Goal: Book appointment/travel/reservation

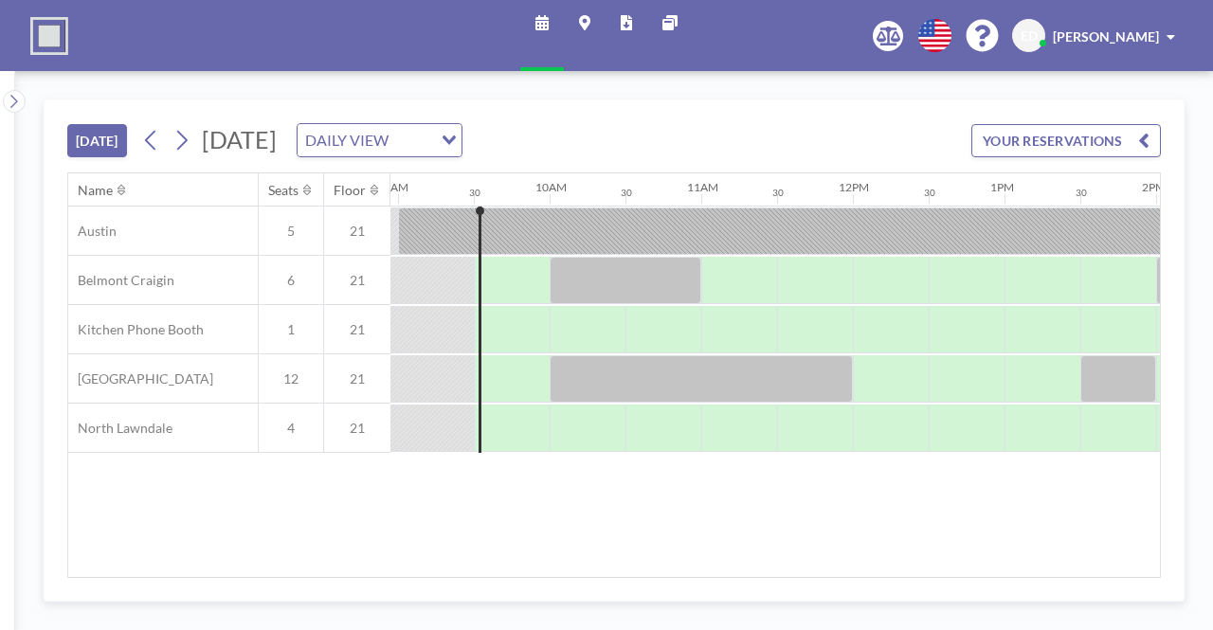
scroll to position [0, 1365]
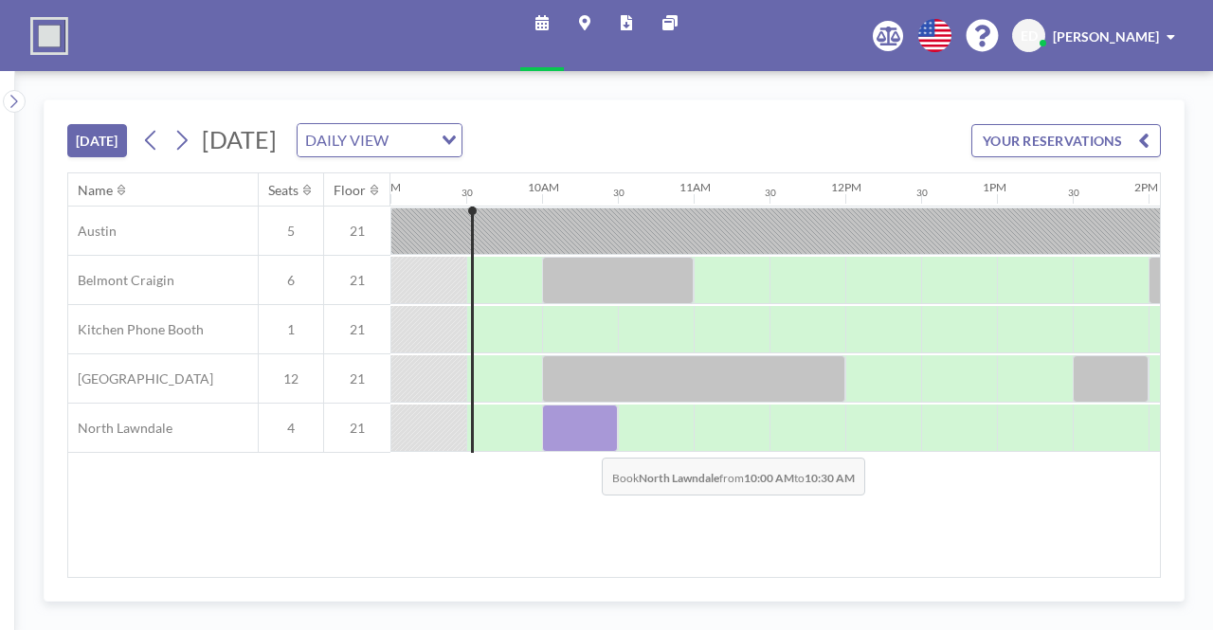
drag, startPoint x: 588, startPoint y: 407, endPoint x: 587, endPoint y: 442, distance: 35.1
click at [587, 442] on div at bounding box center [580, 428] width 76 height 47
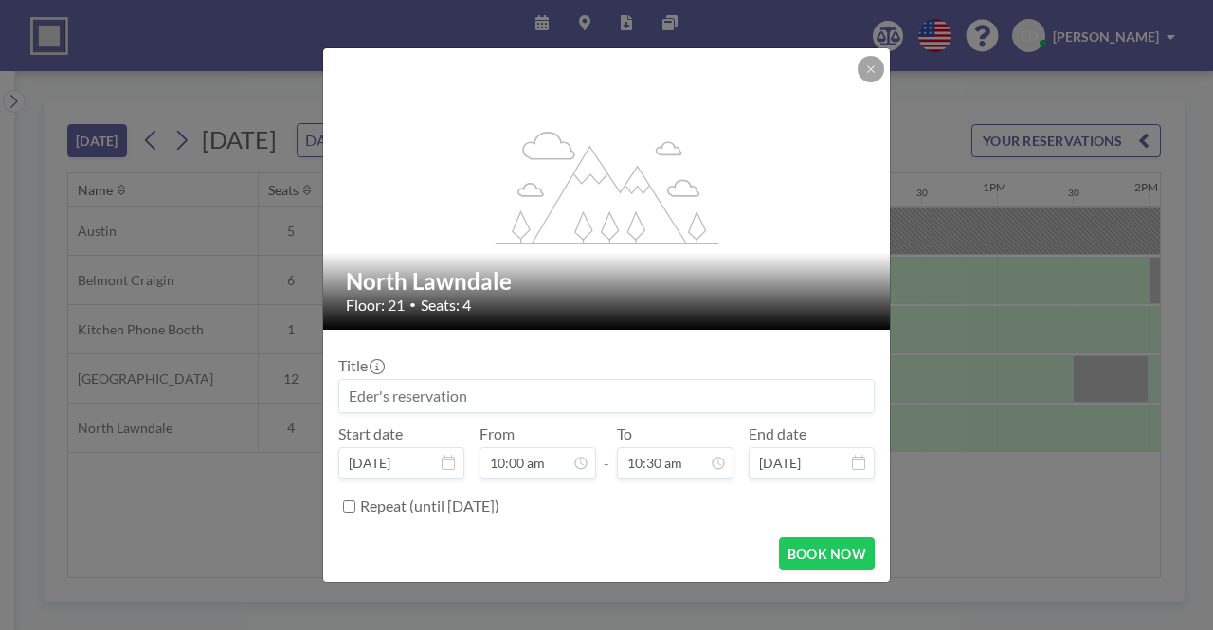
click at [520, 398] on input at bounding box center [606, 396] width 535 height 32
type input "D"
type input "O"
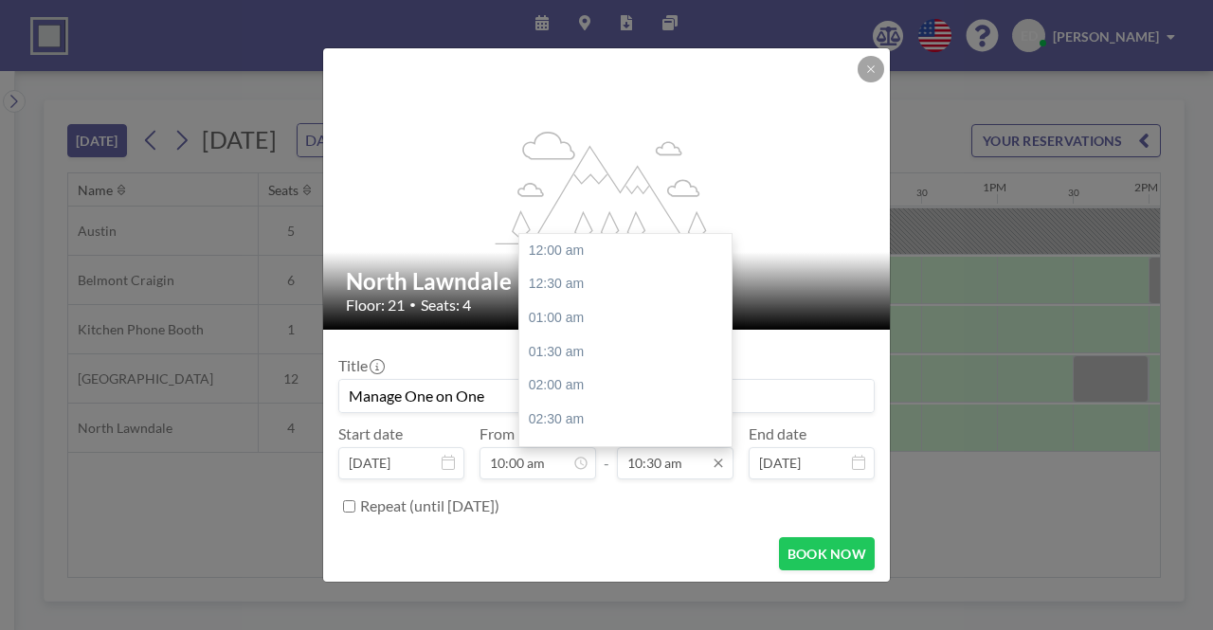
scroll to position [708, 0]
type input "Manage One on One"
click at [657, 461] on input "10:30 am" at bounding box center [675, 463] width 117 height 32
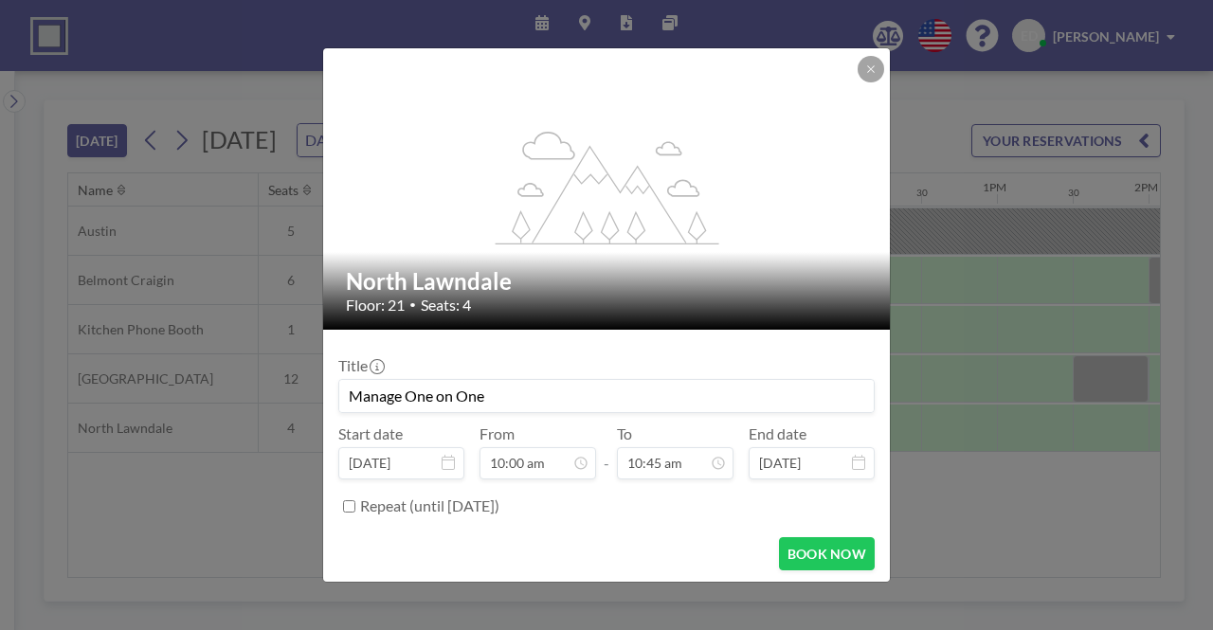
type input "10:45 am"
click at [715, 554] on div "BOOK NOW" at bounding box center [606, 553] width 536 height 33
click at [804, 548] on button "BOOK NOW" at bounding box center [827, 553] width 96 height 33
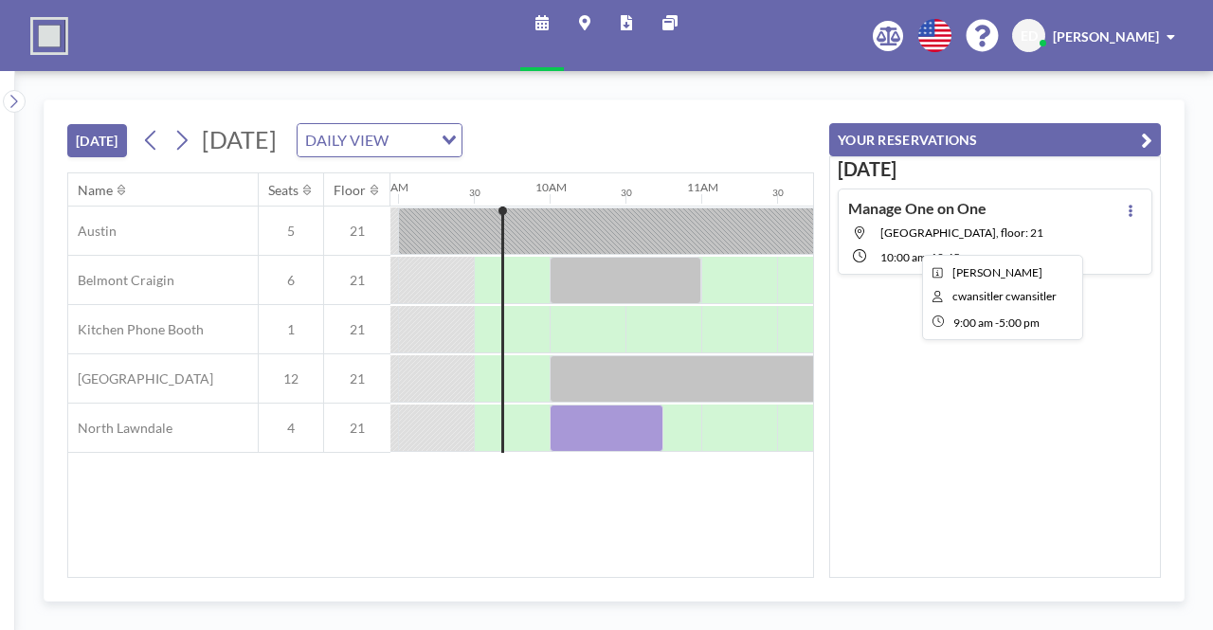
scroll to position [0, 1365]
